Goal: Information Seeking & Learning: Check status

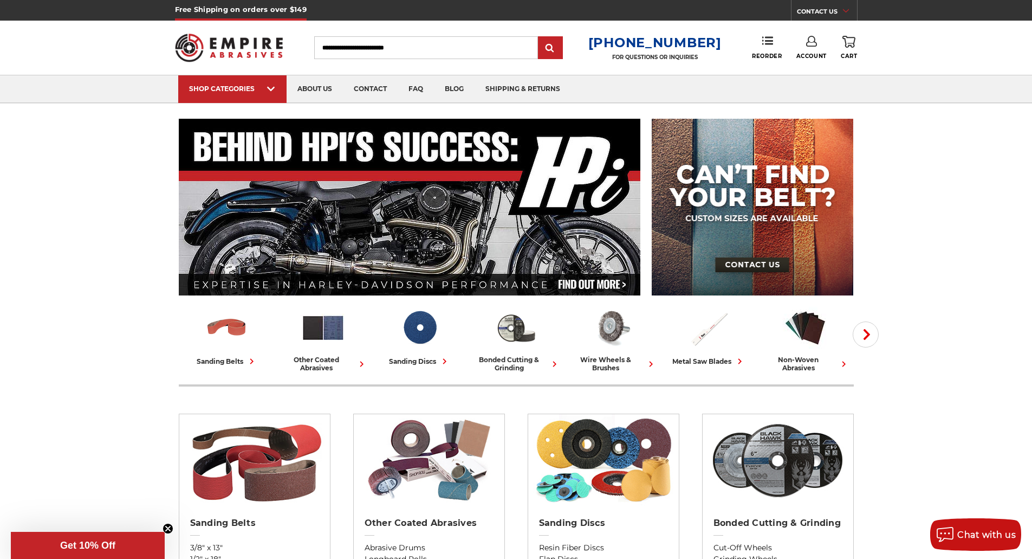
click at [806, 51] on link "Account" at bounding box center [812, 48] width 30 height 24
click at [808, 74] on link "Account" at bounding box center [811, 70] width 77 height 21
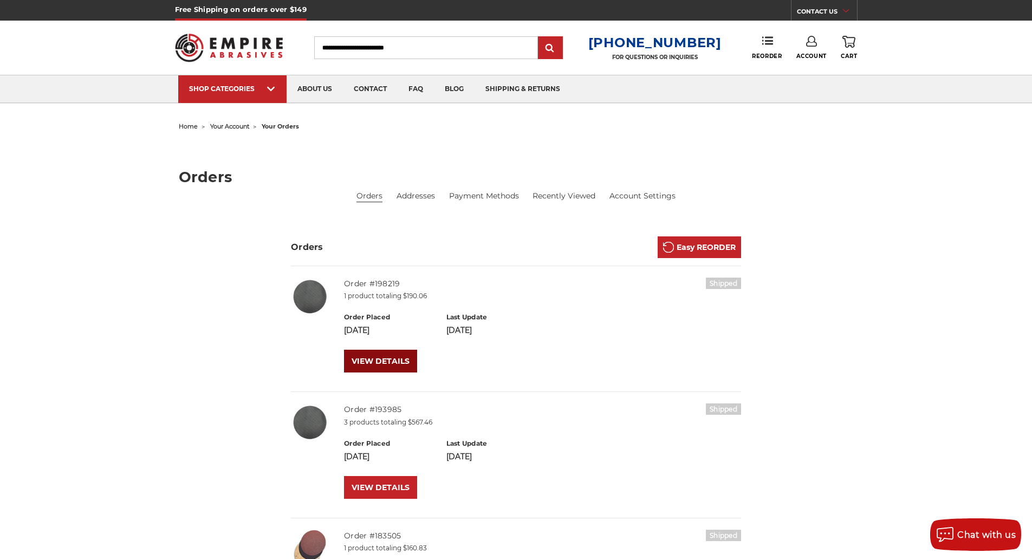
click at [391, 357] on link "VIEW DETAILS" at bounding box center [380, 361] width 73 height 23
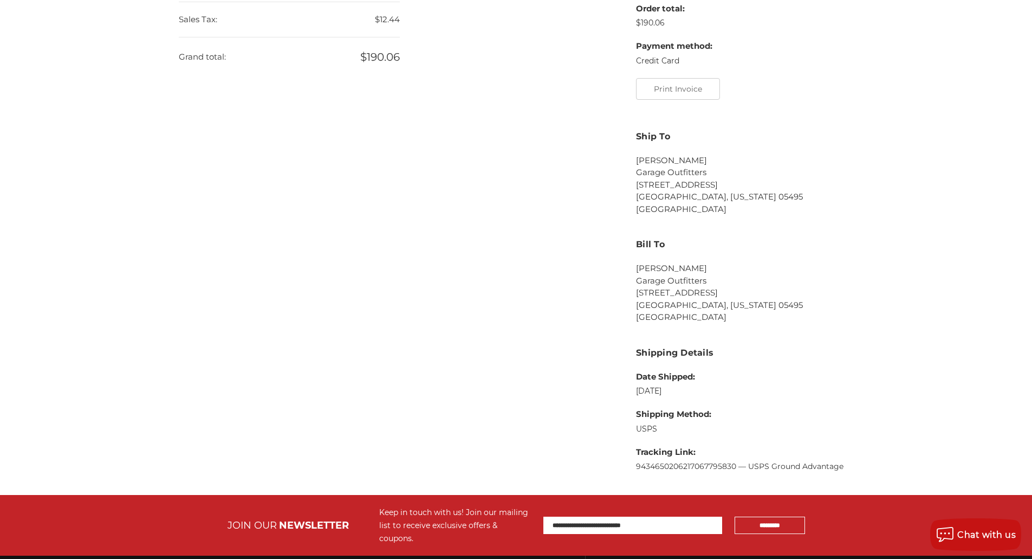
scroll to position [411, 0]
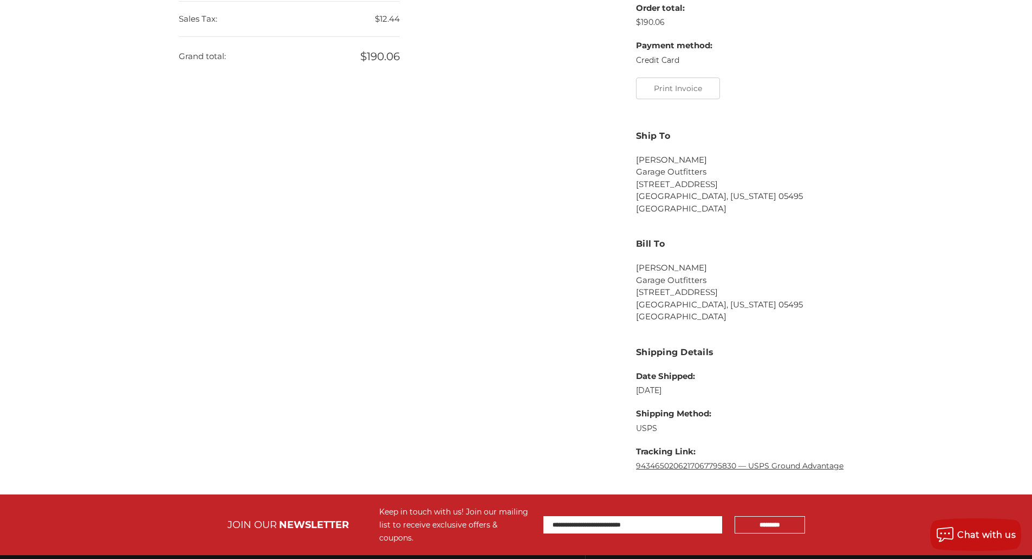
click at [701, 463] on link "9434650206217067795830 — USPS Ground Advantage" at bounding box center [740, 466] width 208 height 10
click at [687, 92] on button "Print Invoice" at bounding box center [678, 88] width 84 height 22
